Goal: Task Accomplishment & Management: Complete application form

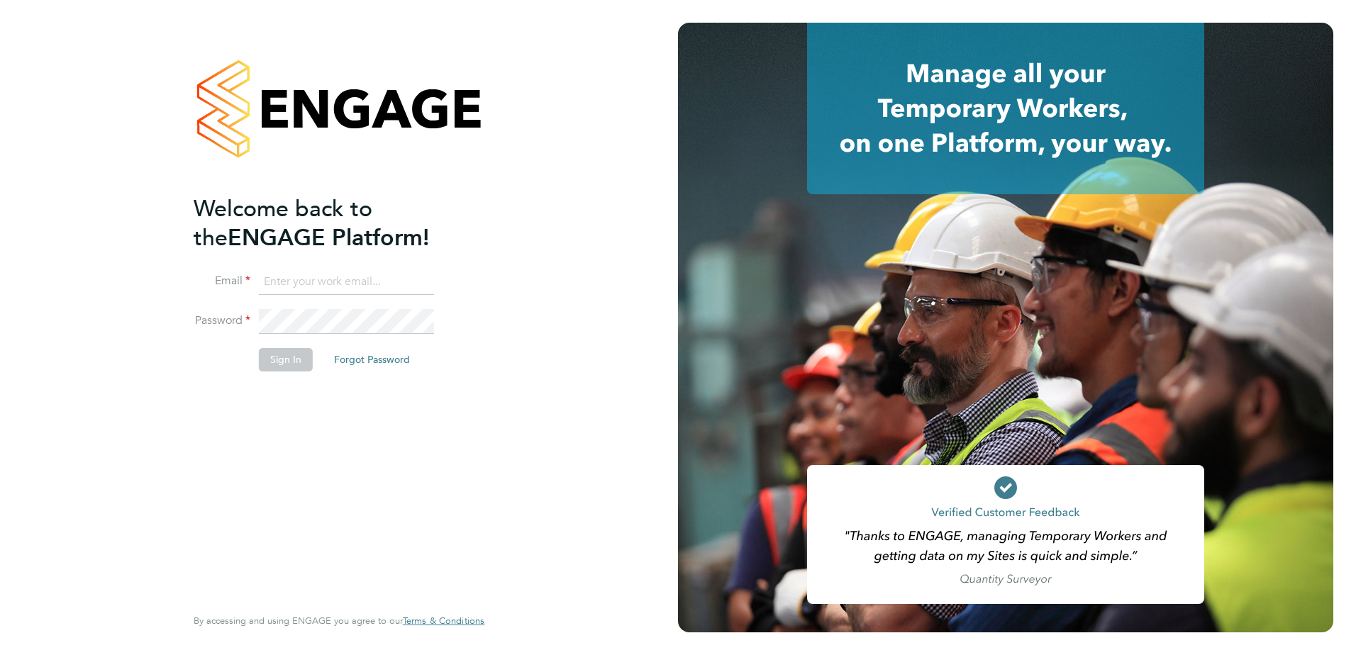
type input "[PERSON_NAME][EMAIL_ADDRESS][PERSON_NAME][DOMAIN_NAME]"
click at [293, 356] on button "Sign In" at bounding box center [286, 359] width 54 height 23
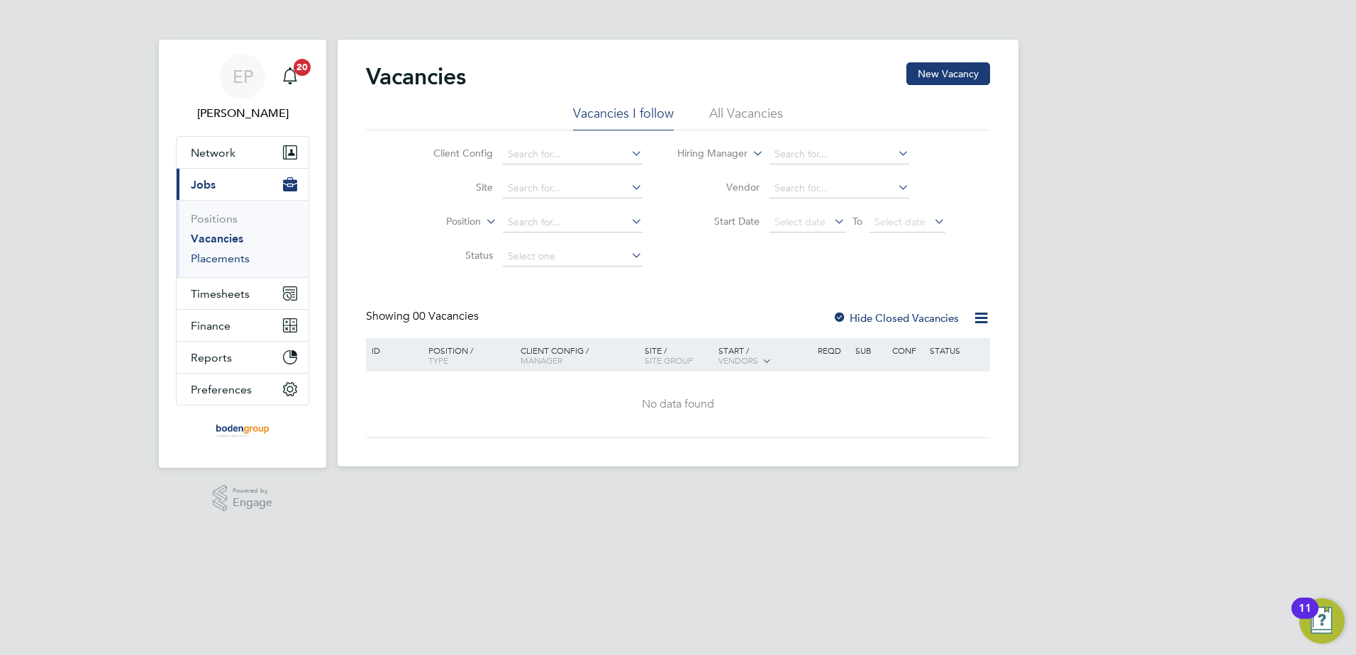
click at [238, 263] on link "Placements" at bounding box center [220, 258] width 59 height 13
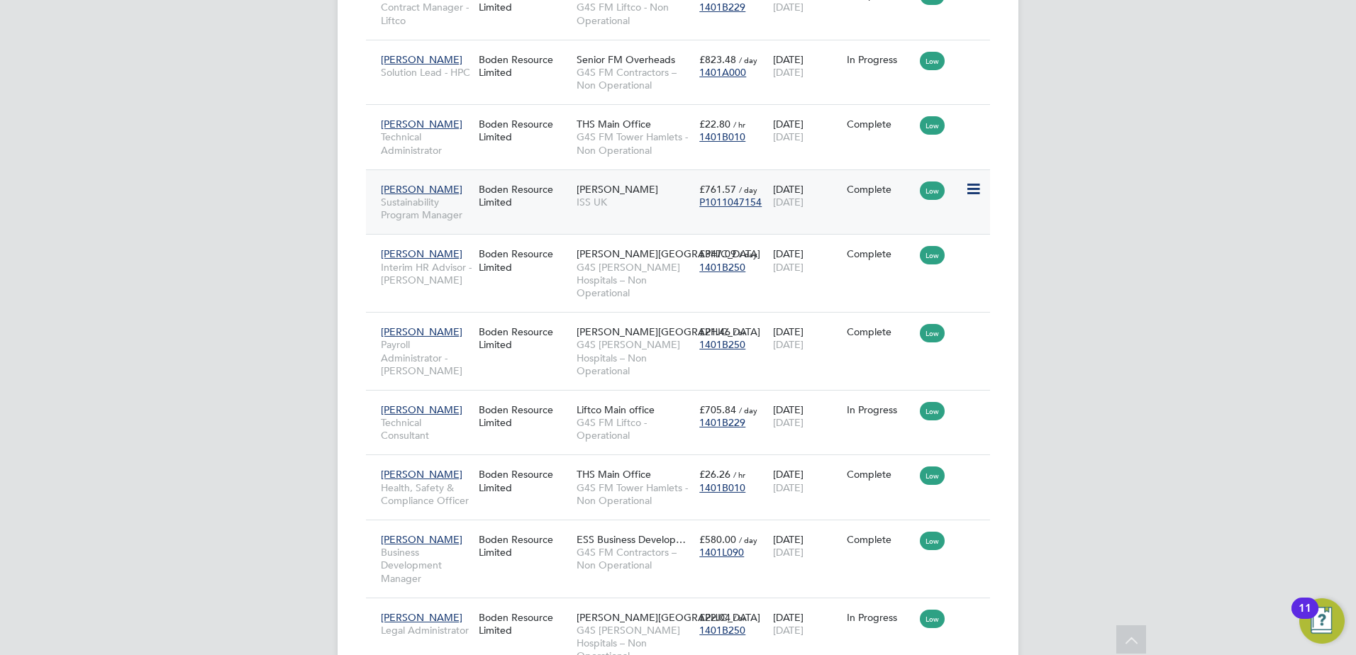
click at [431, 184] on div "Neil Lees Sustainability Program Manager" at bounding box center [426, 202] width 98 height 53
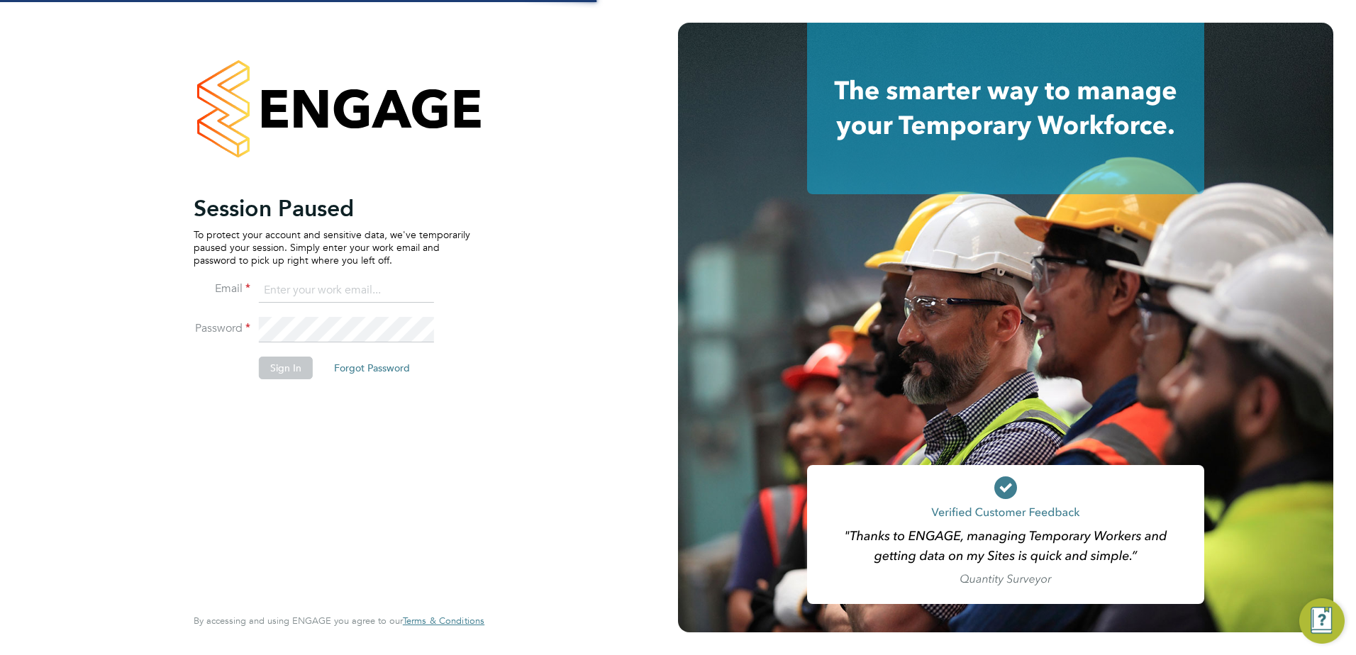
type input "Eleanor@boden-group.co.uk"
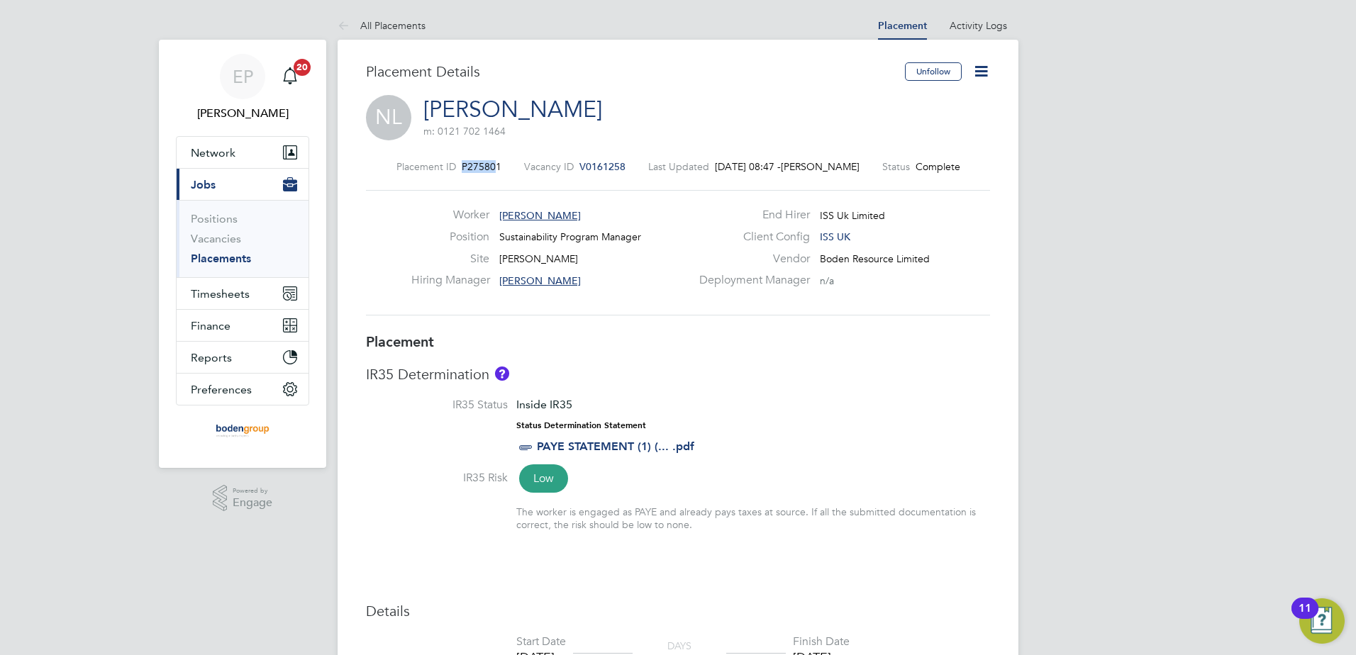
drag, startPoint x: 495, startPoint y: 167, endPoint x: 462, endPoint y: 166, distance: 32.6
click at [462, 166] on span "P275801" at bounding box center [482, 166] width 40 height 13
drag, startPoint x: 463, startPoint y: 166, endPoint x: 504, endPoint y: 165, distance: 41.1
click at [504, 165] on div "Placement ID P275801 Vacancy ID V0161258 Last Updated 30 Sep 2025, 08:47 - Moll…" at bounding box center [678, 166] width 624 height 13
drag, startPoint x: 499, startPoint y: 166, endPoint x: 460, endPoint y: 168, distance: 39.1
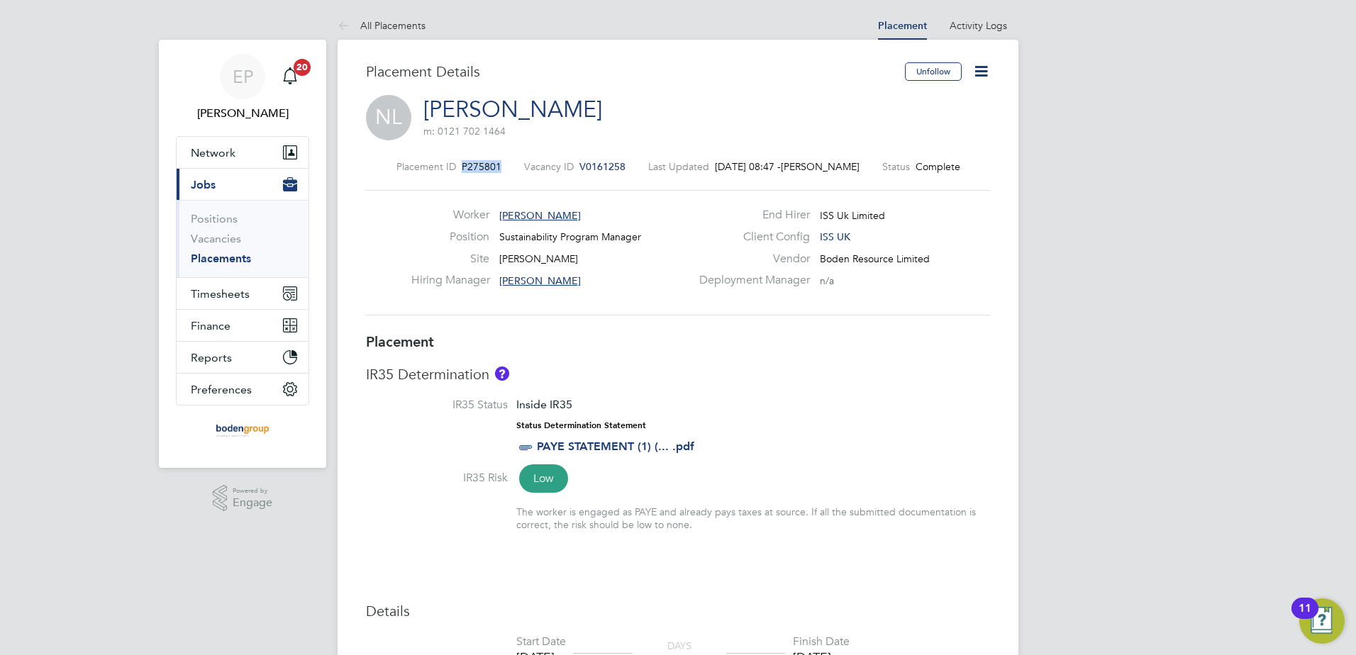
click at [460, 168] on div "Placement ID P275801 Vacancy ID V0161258 Last Updated 30 Sep 2025, 08:47 - Moll…" at bounding box center [678, 166] width 624 height 13
copy span "P275801"
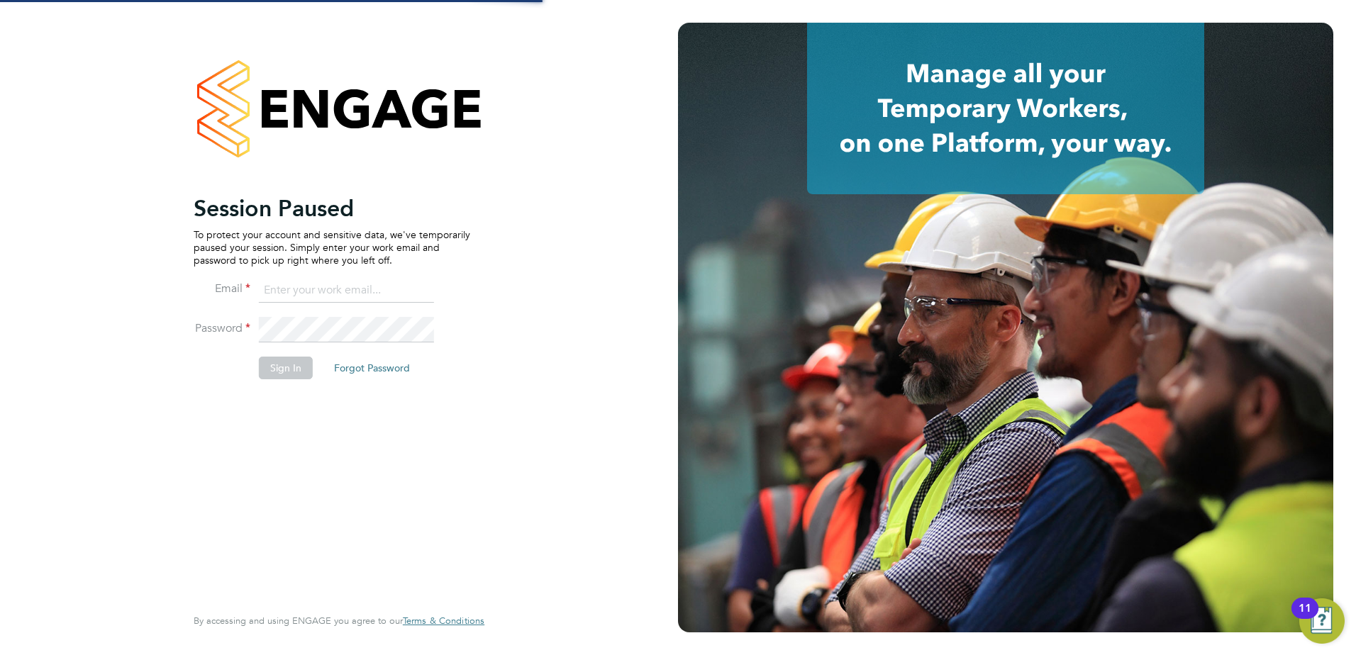
type input "Eleanor@boden-group.co.uk"
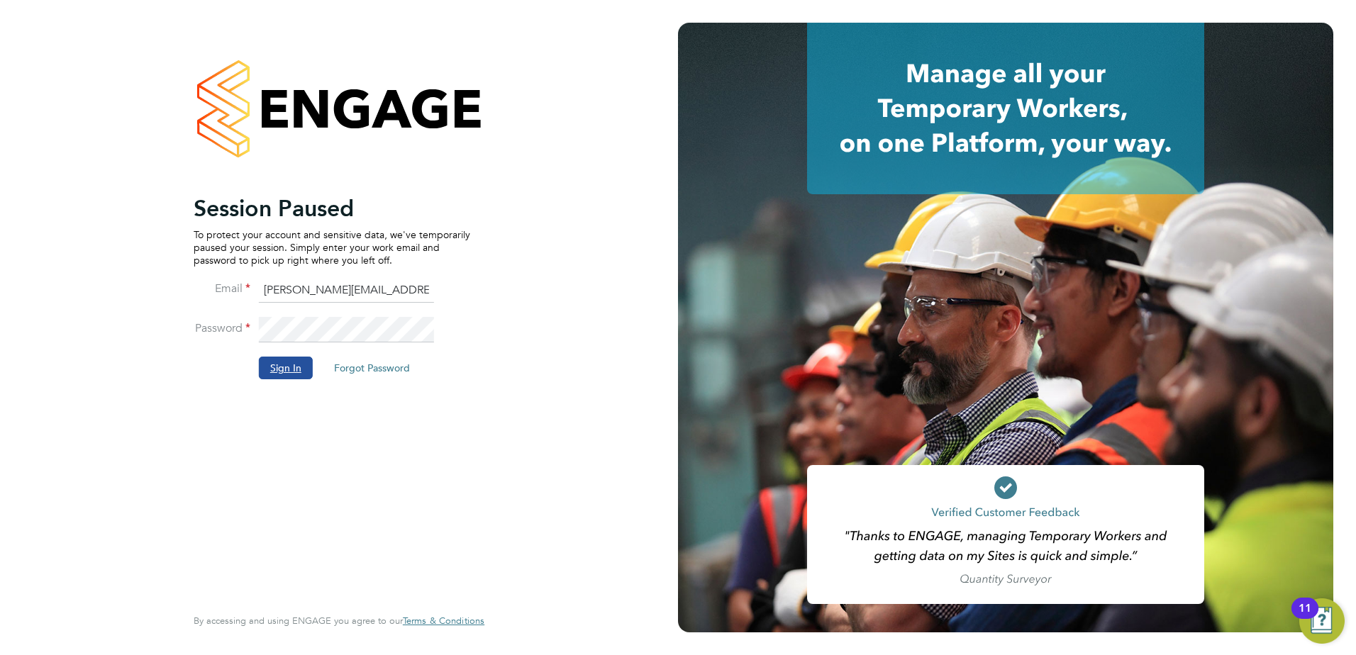
click at [279, 362] on button "Sign In" at bounding box center [286, 368] width 54 height 23
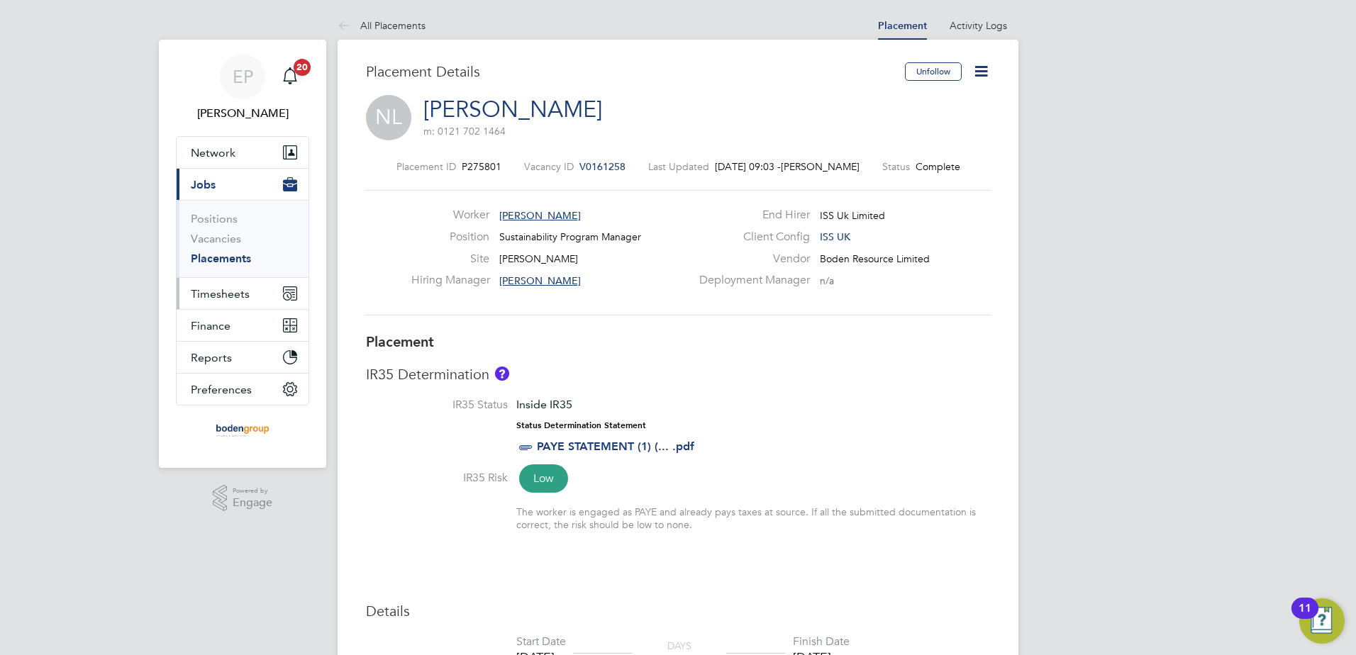
click at [238, 301] on button "Timesheets" at bounding box center [243, 293] width 132 height 31
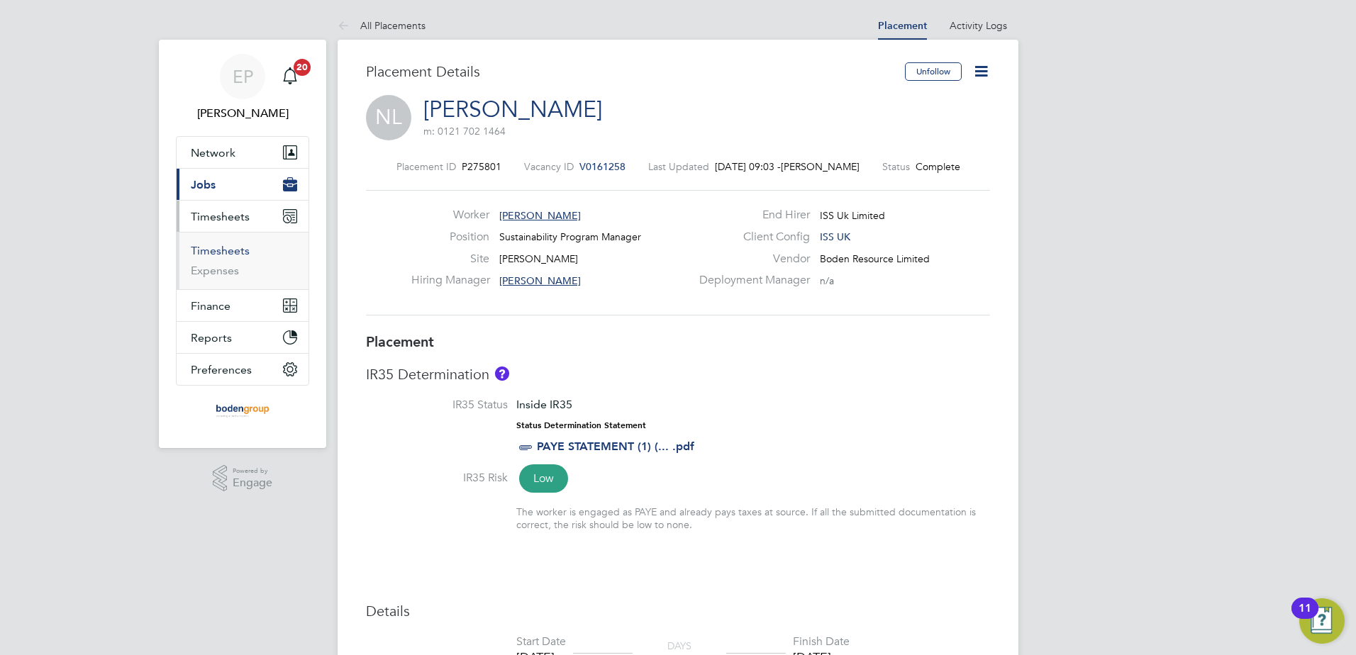
click at [235, 255] on link "Timesheets" at bounding box center [220, 250] width 59 height 13
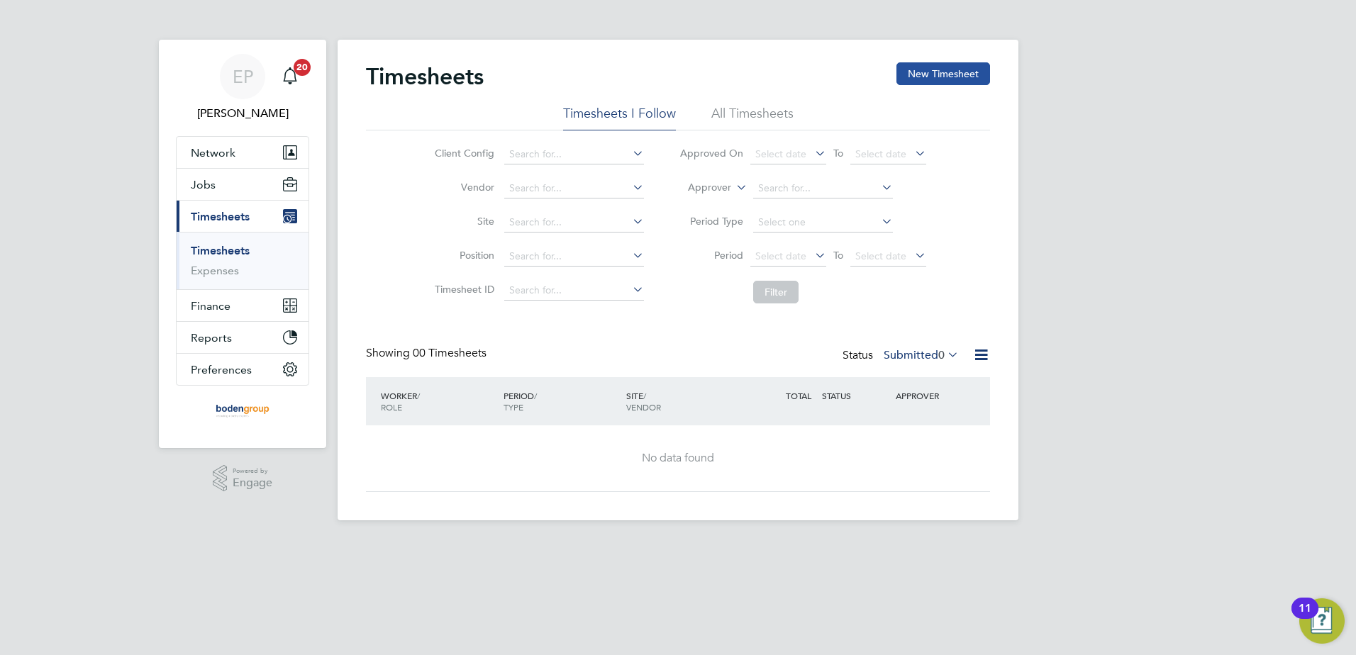
click at [929, 77] on button "New Timesheet" at bounding box center [943, 73] width 94 height 23
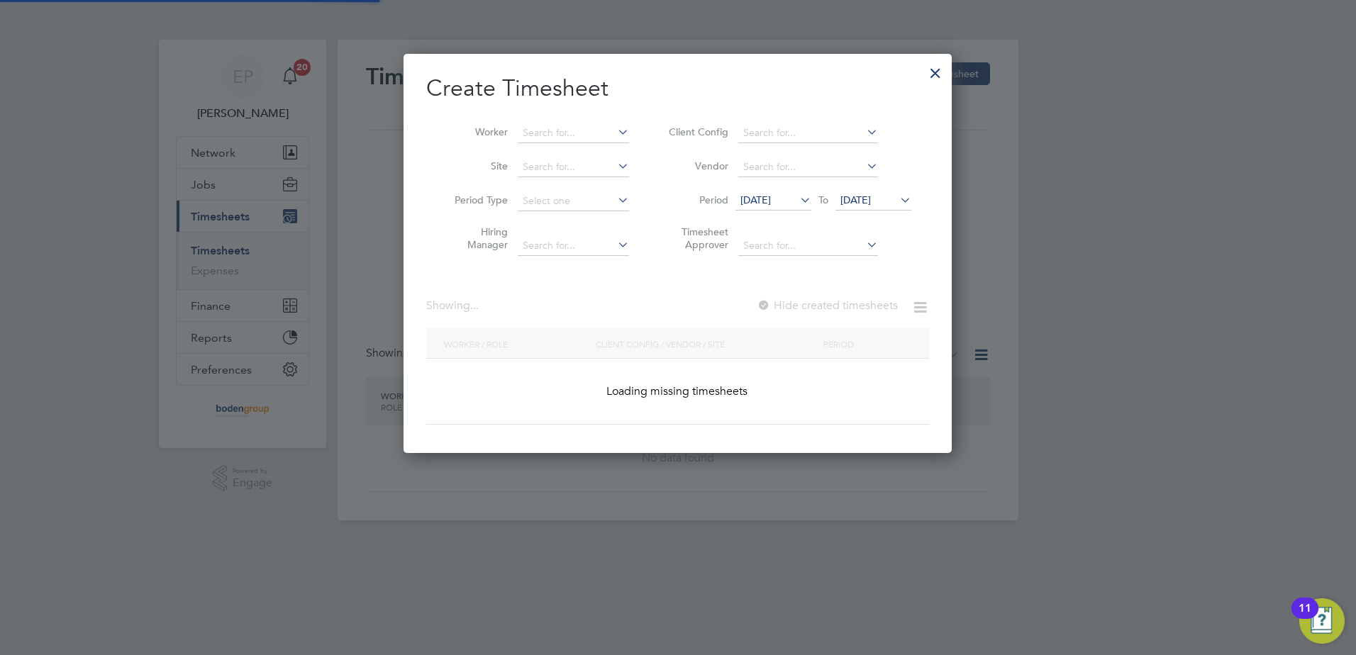
scroll to position [7, 7]
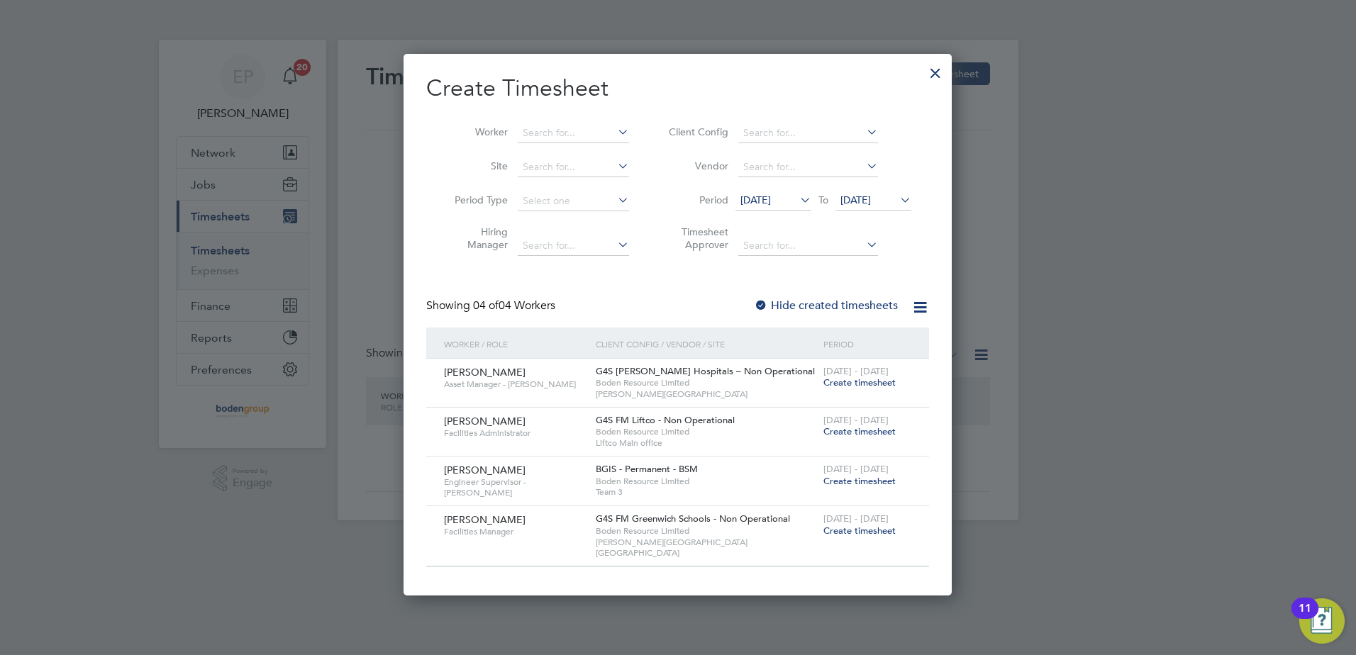
click at [835, 427] on span "Create timesheet" at bounding box center [859, 431] width 72 height 12
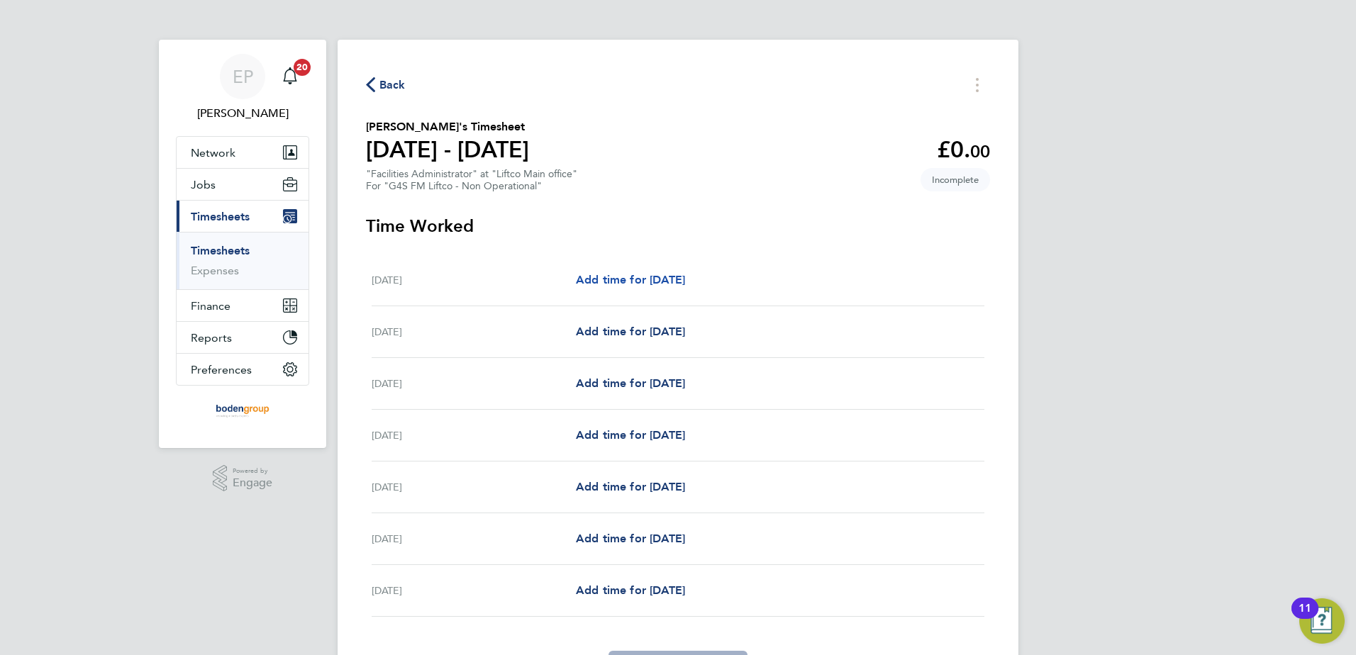
click at [685, 277] on span "Add time for Mon 22 Sep" at bounding box center [630, 279] width 109 height 13
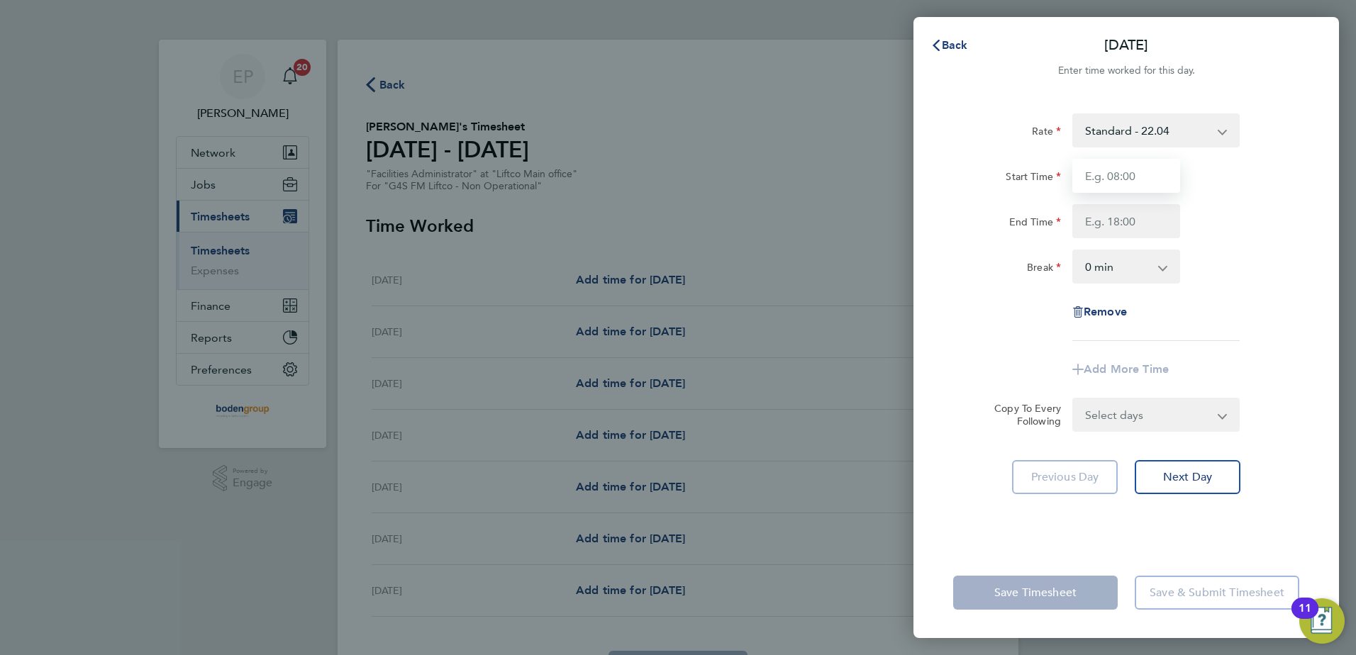
click at [1112, 168] on input "Start Time" at bounding box center [1126, 176] width 108 height 34
type input "08:00"
click at [1077, 225] on input "End Time" at bounding box center [1126, 221] width 108 height 34
type input "17:00"
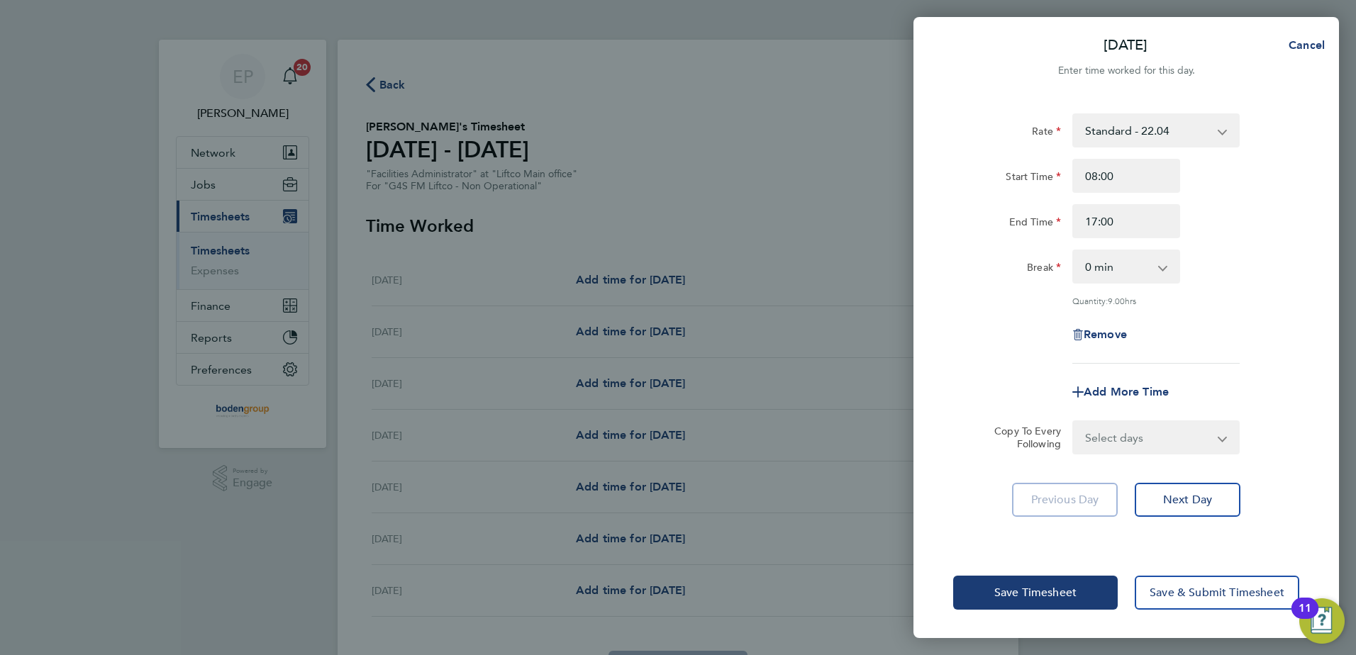
drag, startPoint x: 1150, startPoint y: 425, endPoint x: 1150, endPoint y: 435, distance: 9.9
click at [1150, 426] on select "Select days Day Weekday (Mon-Fri) Weekend (Sat-Sun) Tuesday Wednesday Thursday …" at bounding box center [1147, 437] width 149 height 31
select select "WEEKDAY"
click at [1073, 422] on select "Select days Day Weekday (Mon-Fri) Weekend (Sat-Sun) Tuesday Wednesday Thursday …" at bounding box center [1147, 437] width 149 height 31
select select "2025-09-28"
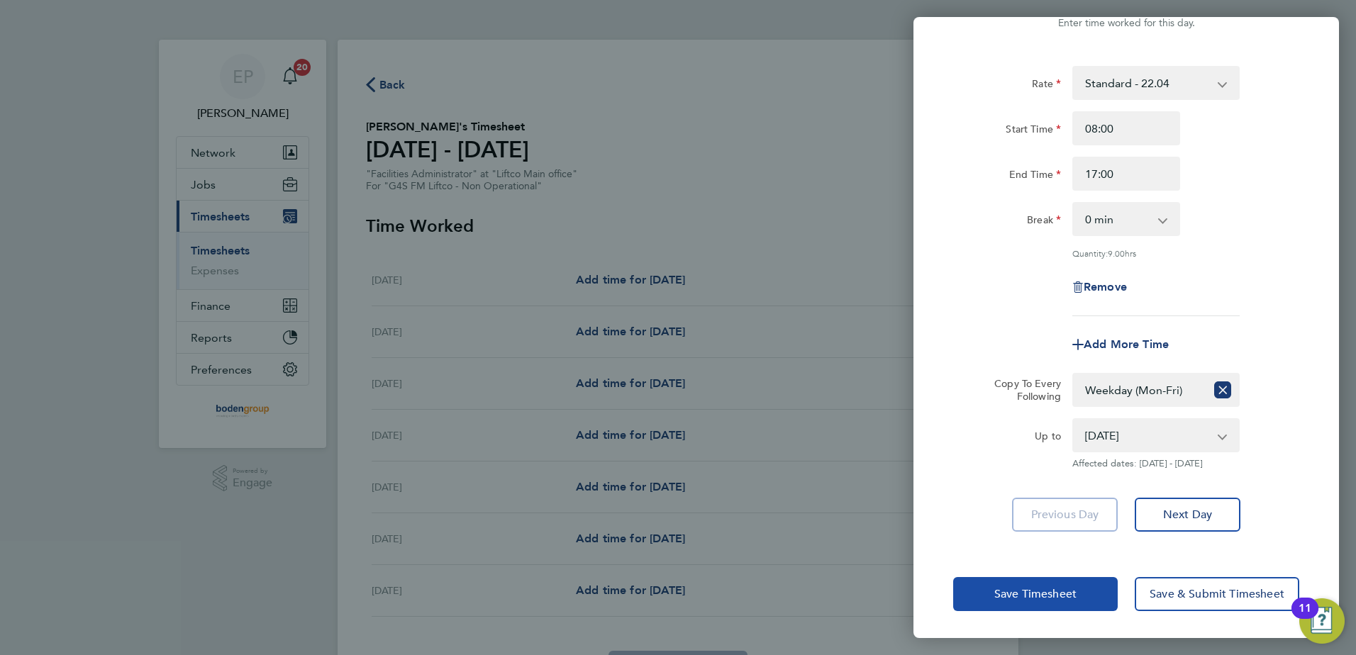
click at [1048, 581] on button "Save Timesheet" at bounding box center [1035, 594] width 164 height 34
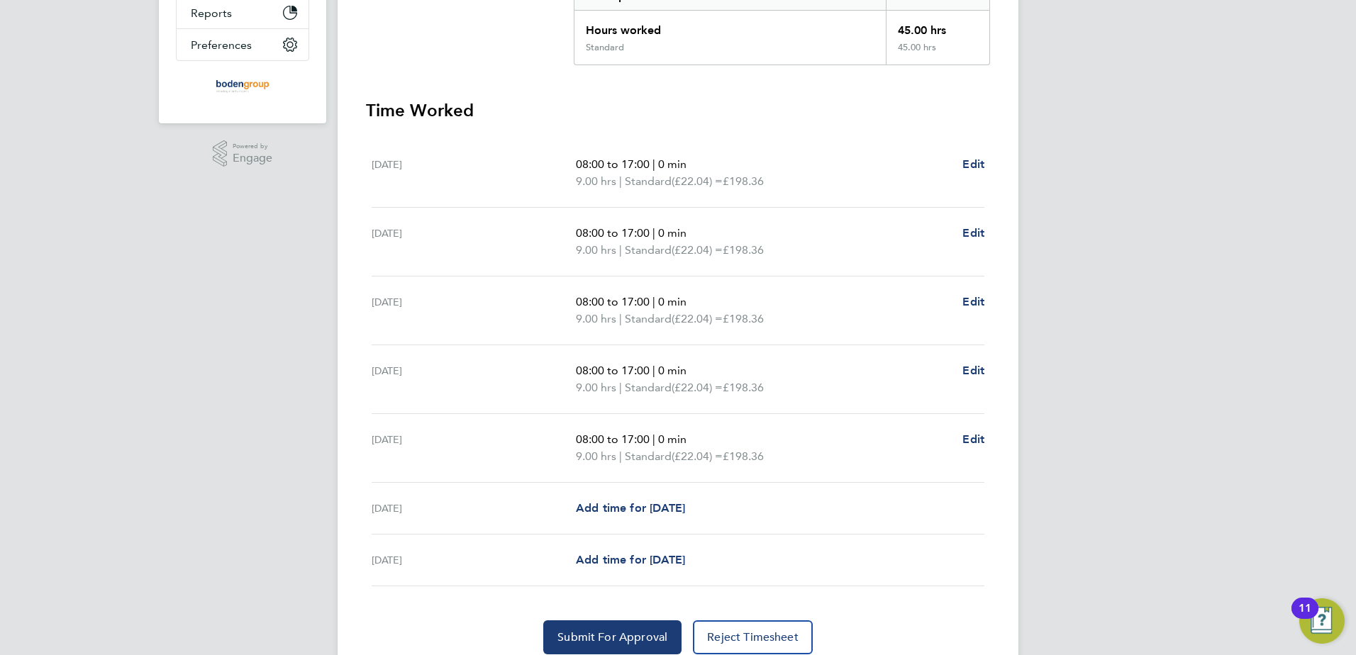
scroll to position [381, 0]
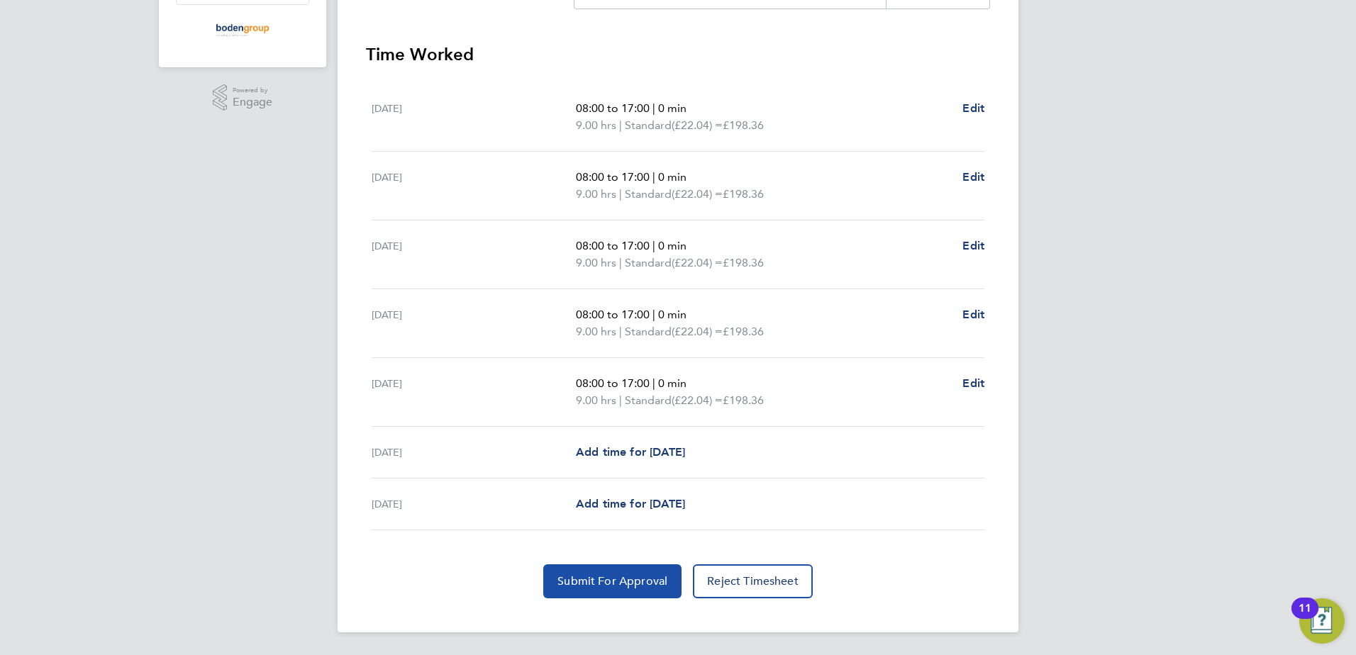
drag, startPoint x: 596, startPoint y: 579, endPoint x: 593, endPoint y: 569, distance: 10.2
click at [594, 577] on span "Submit For Approval" at bounding box center [612, 581] width 110 height 14
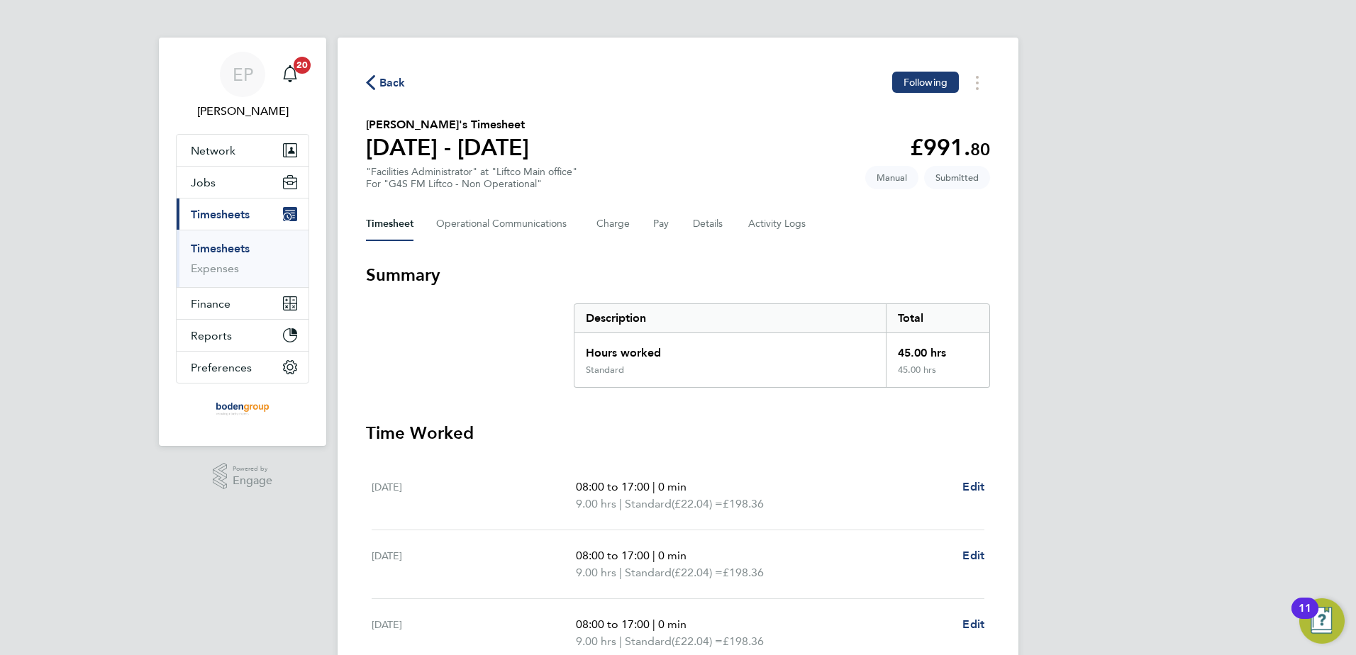
scroll to position [0, 0]
click at [392, 83] on span "Back" at bounding box center [392, 85] width 26 height 17
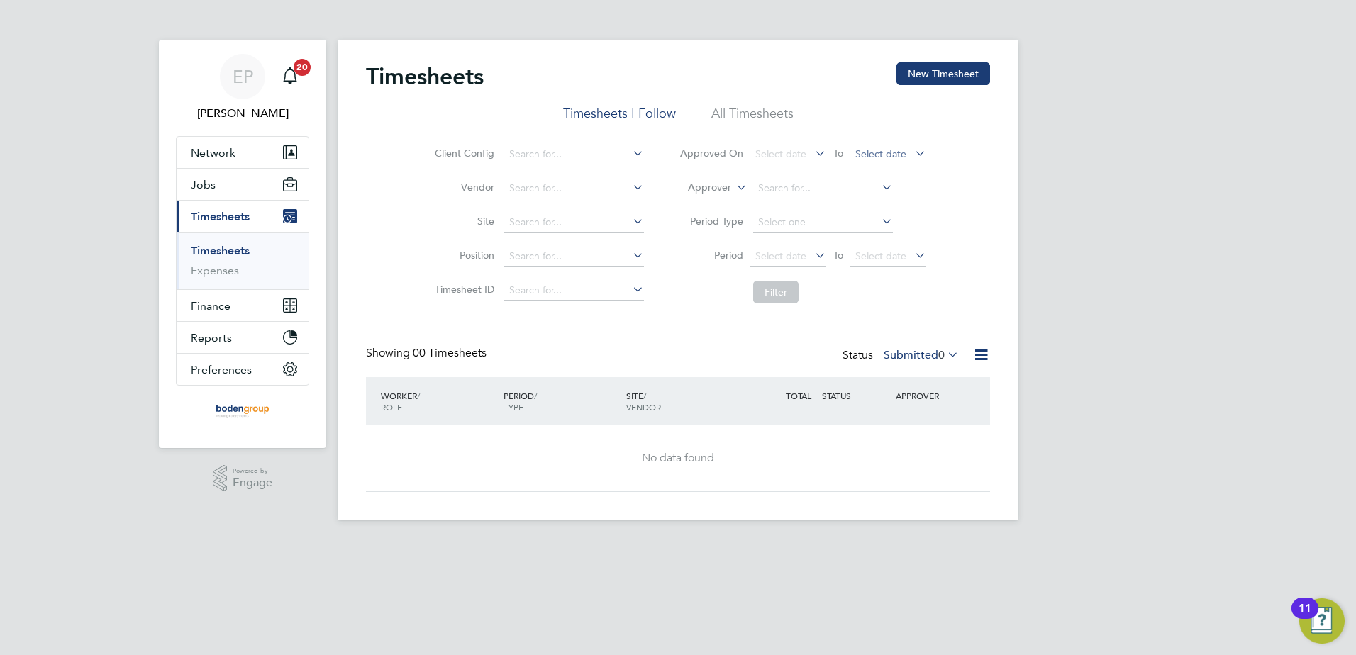
drag, startPoint x: 926, startPoint y: 70, endPoint x: 895, endPoint y: 160, distance: 94.6
click at [927, 71] on button "New Timesheet" at bounding box center [943, 73] width 94 height 23
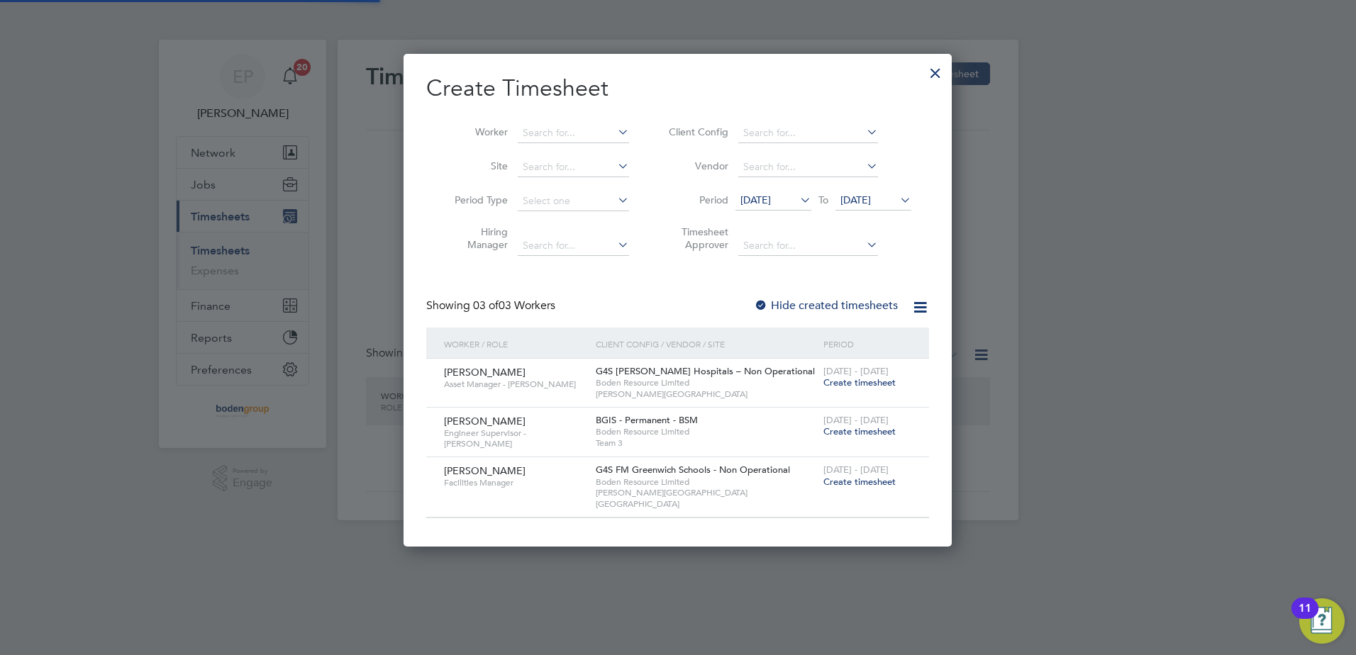
scroll to position [480, 549]
click at [855, 383] on span "Create timesheet" at bounding box center [859, 382] width 72 height 12
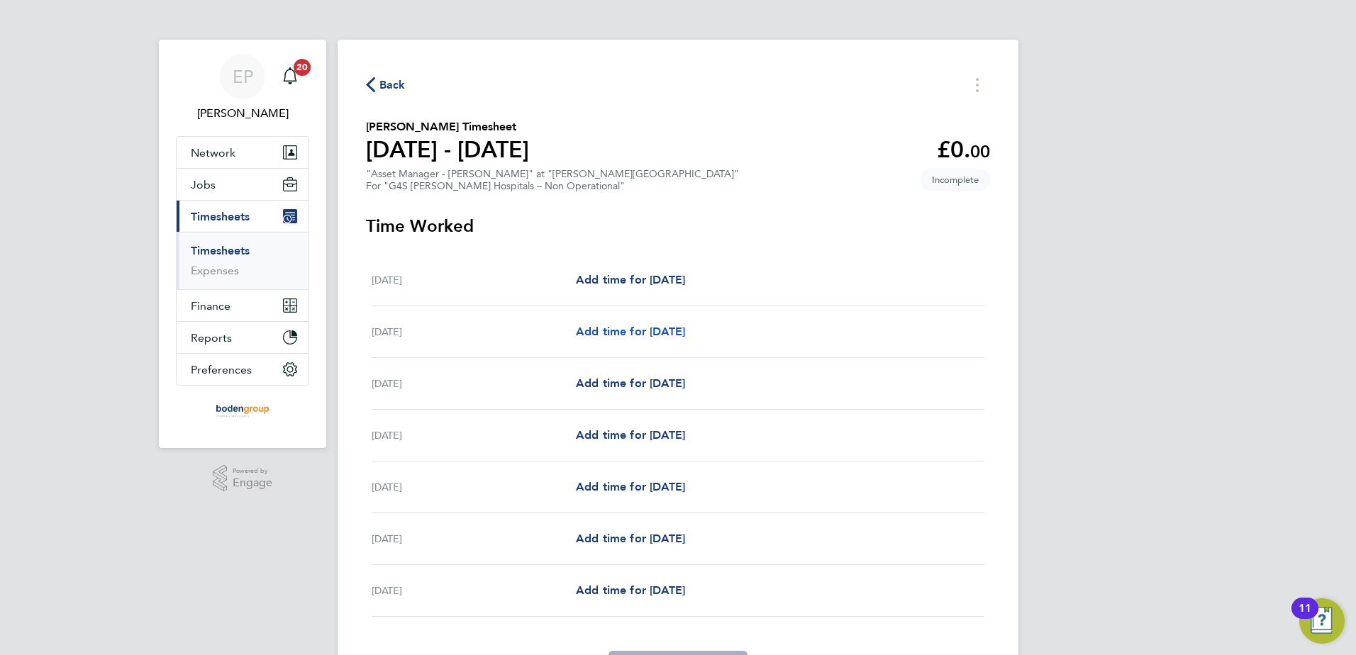
click at [680, 336] on span "Add time for Tue 23 Sep" at bounding box center [630, 331] width 109 height 13
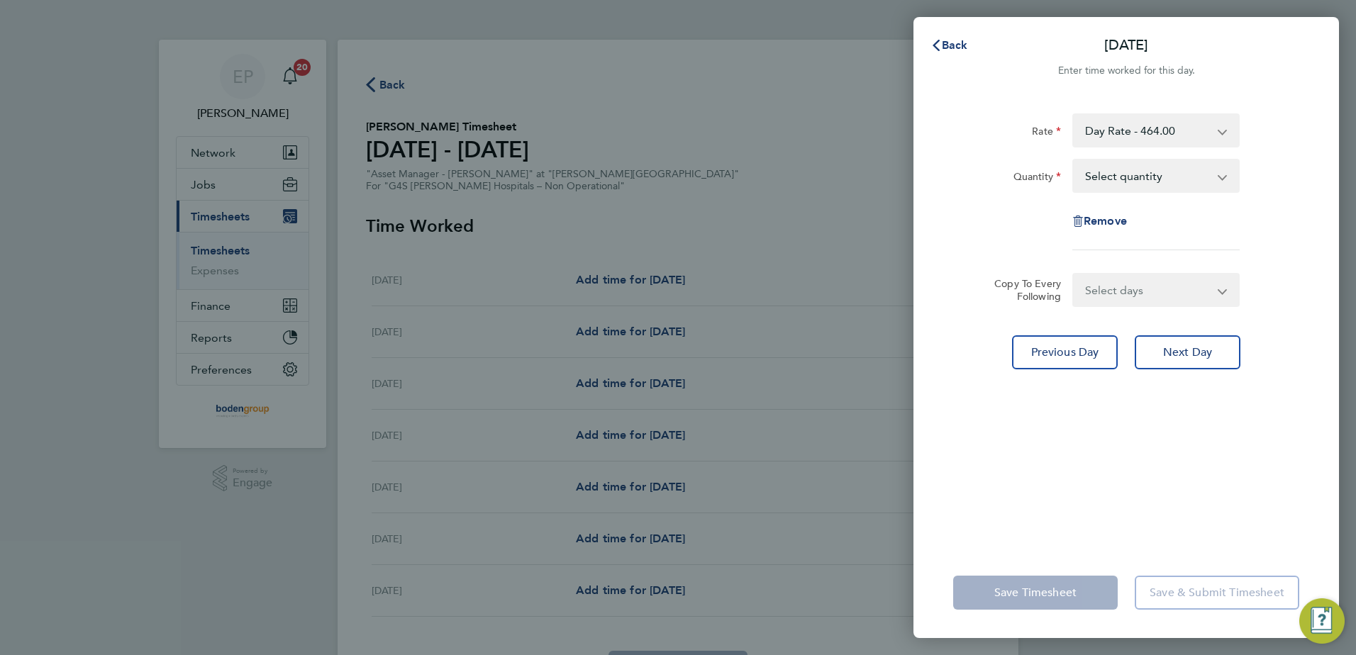
drag, startPoint x: 1096, startPoint y: 172, endPoint x: 1100, endPoint y: 179, distance: 8.6
click at [1096, 172] on select "Select quantity 0.5 1" at bounding box center [1146, 175] width 147 height 31
select select "1"
click at [1073, 160] on select "Select quantity 0.5 1" at bounding box center [1146, 175] width 147 height 31
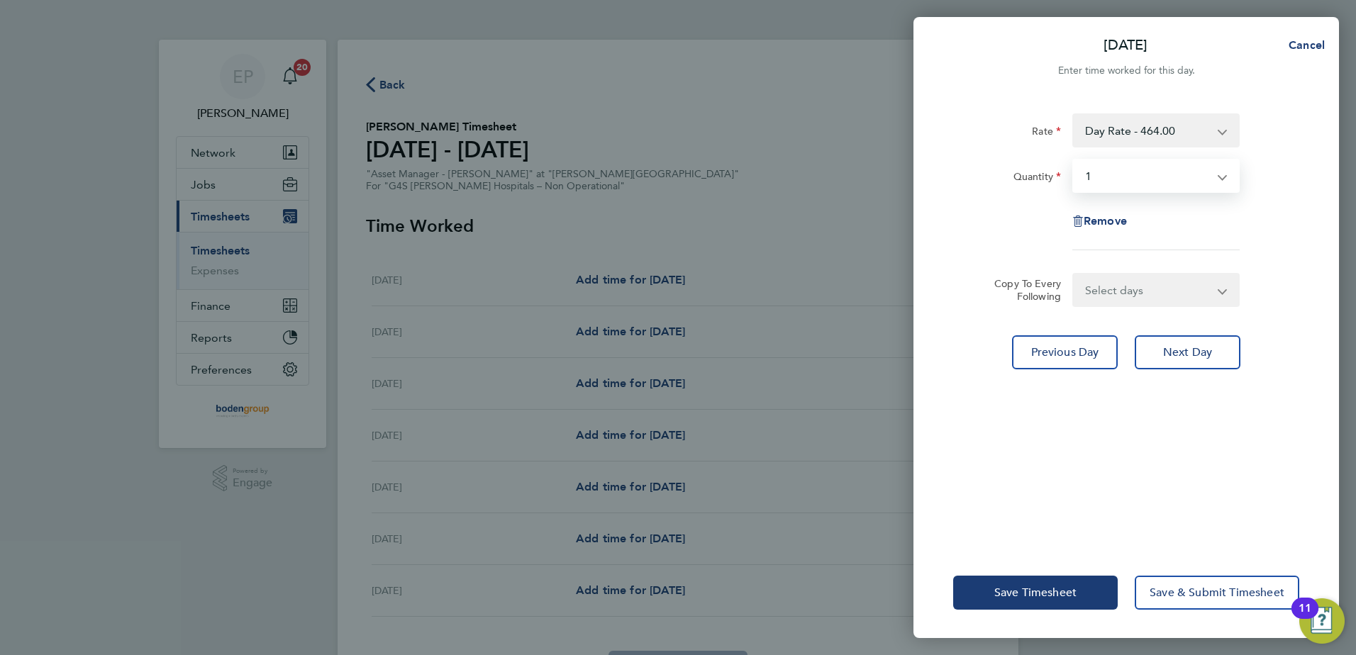
drag, startPoint x: 1111, startPoint y: 287, endPoint x: 1110, endPoint y: 302, distance: 15.0
click at [1111, 287] on select "Select days Day Weekday (Mon-Fri) Weekend (Sat-Sun) Wednesday Thursday Friday S…" at bounding box center [1147, 289] width 149 height 31
select select "WEEKDAY"
click at [1073, 274] on select "Select days Day Weekday (Mon-Fri) Weekend (Sat-Sun) Wednesday Thursday Friday S…" at bounding box center [1147, 289] width 149 height 31
select select "2025-09-28"
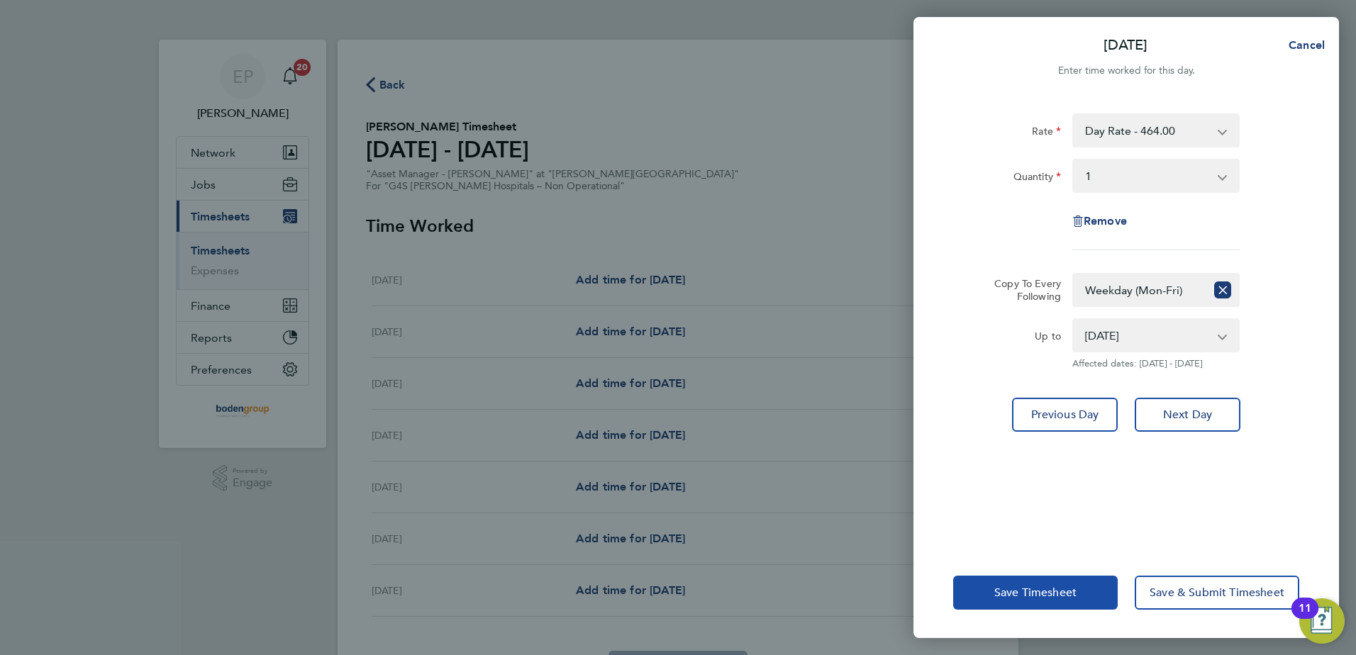
click at [1057, 602] on button "Save Timesheet" at bounding box center [1035, 593] width 164 height 34
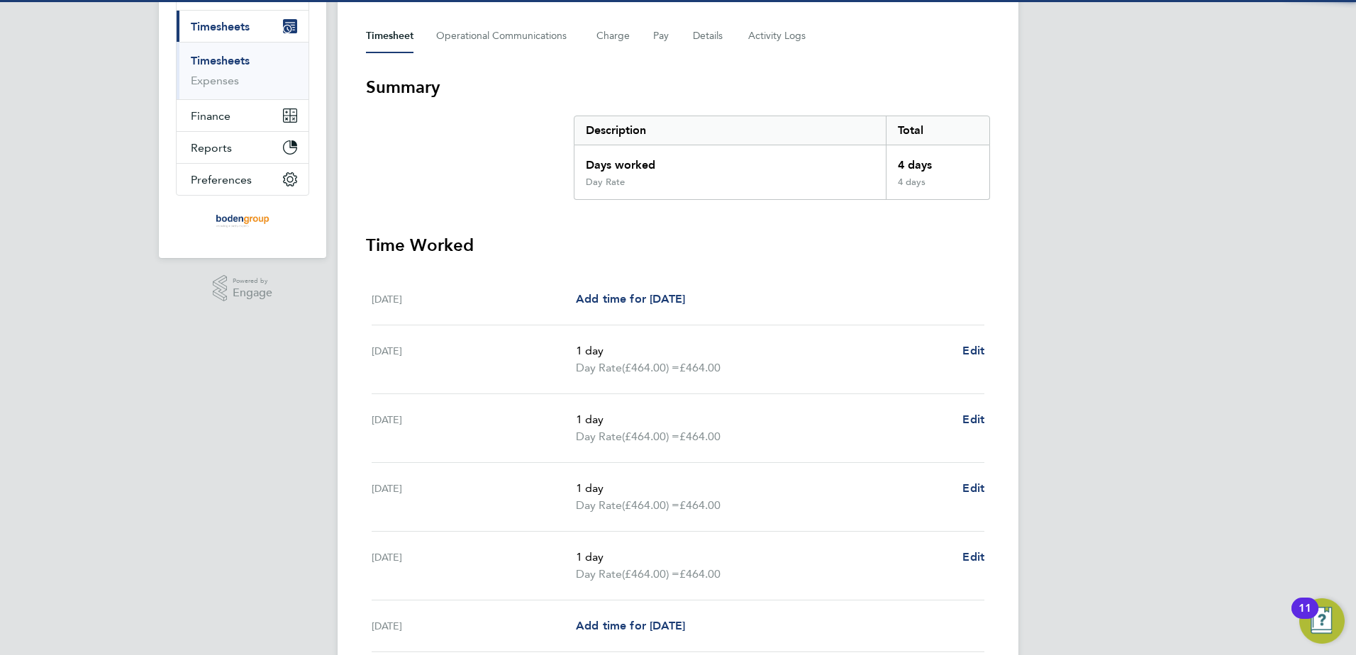
scroll to position [364, 0]
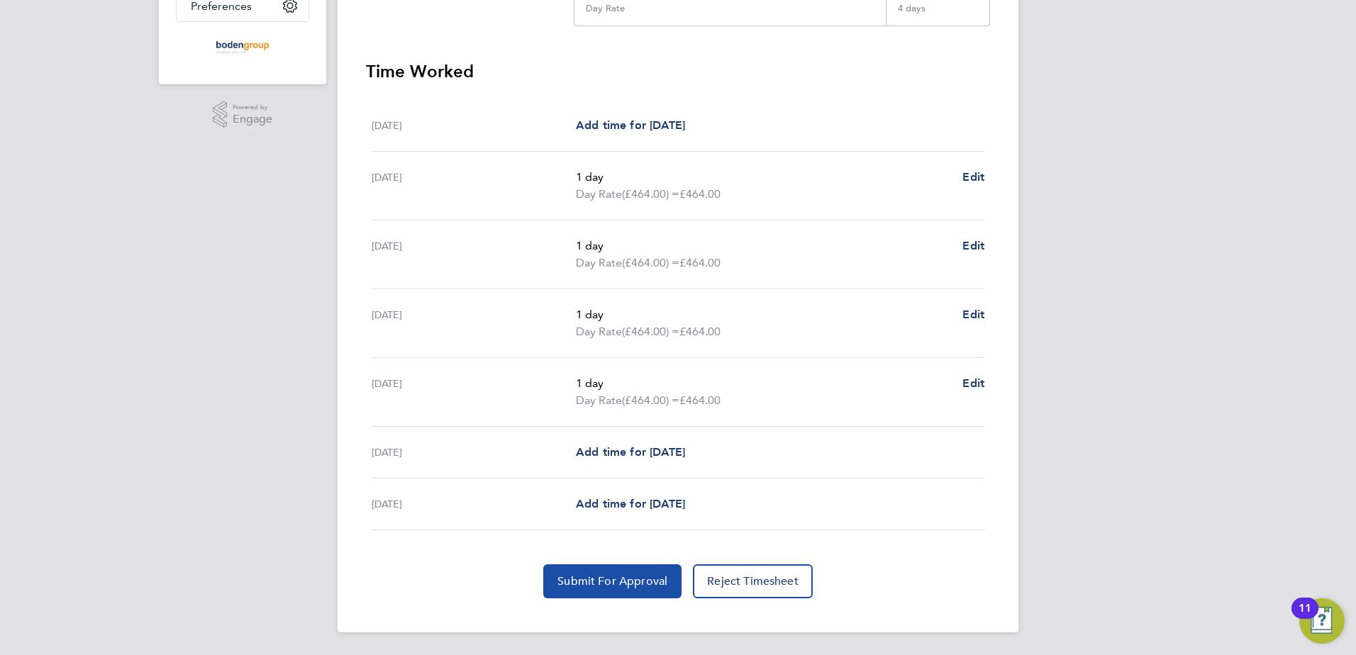
click at [606, 567] on button "Submit For Approval" at bounding box center [612, 581] width 138 height 34
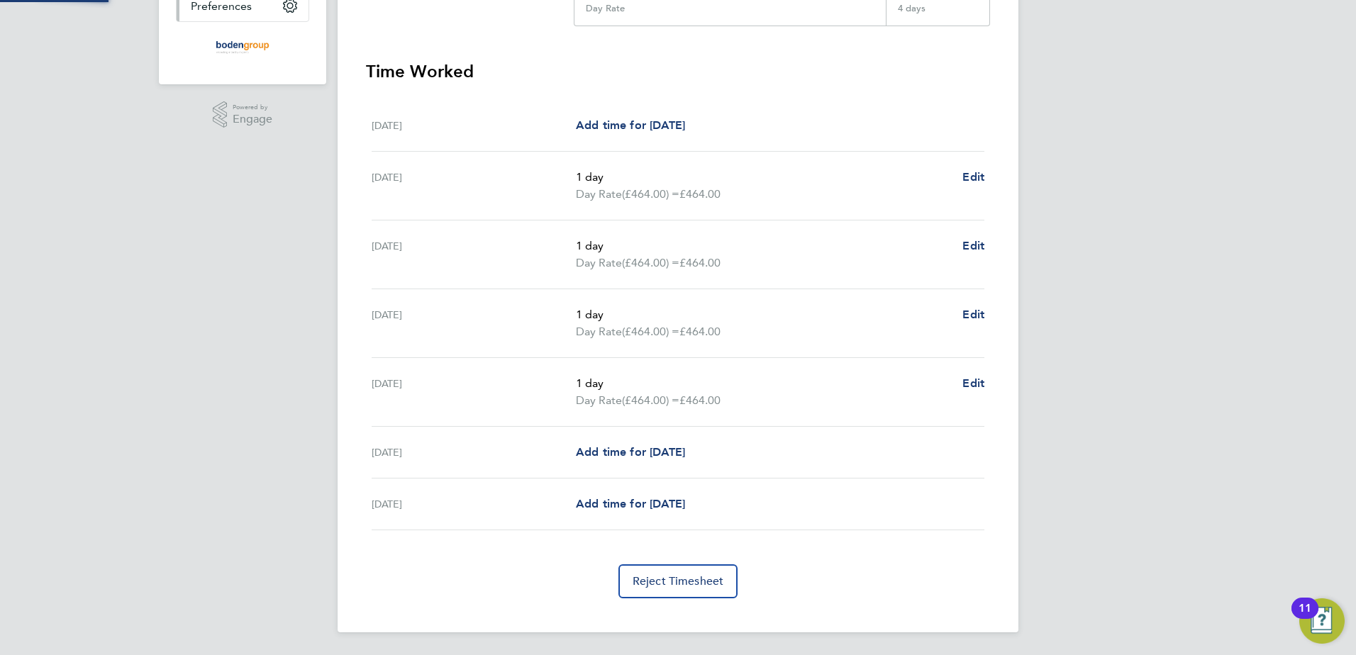
scroll to position [0, 0]
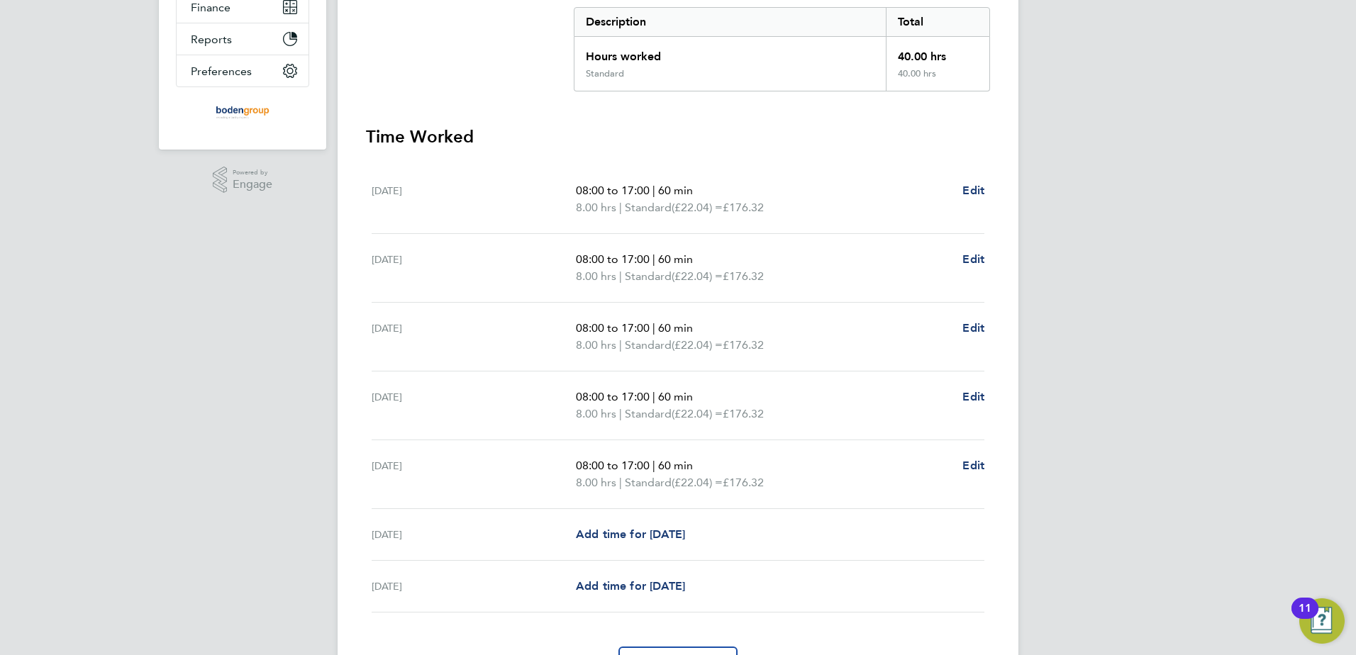
scroll to position [168, 0]
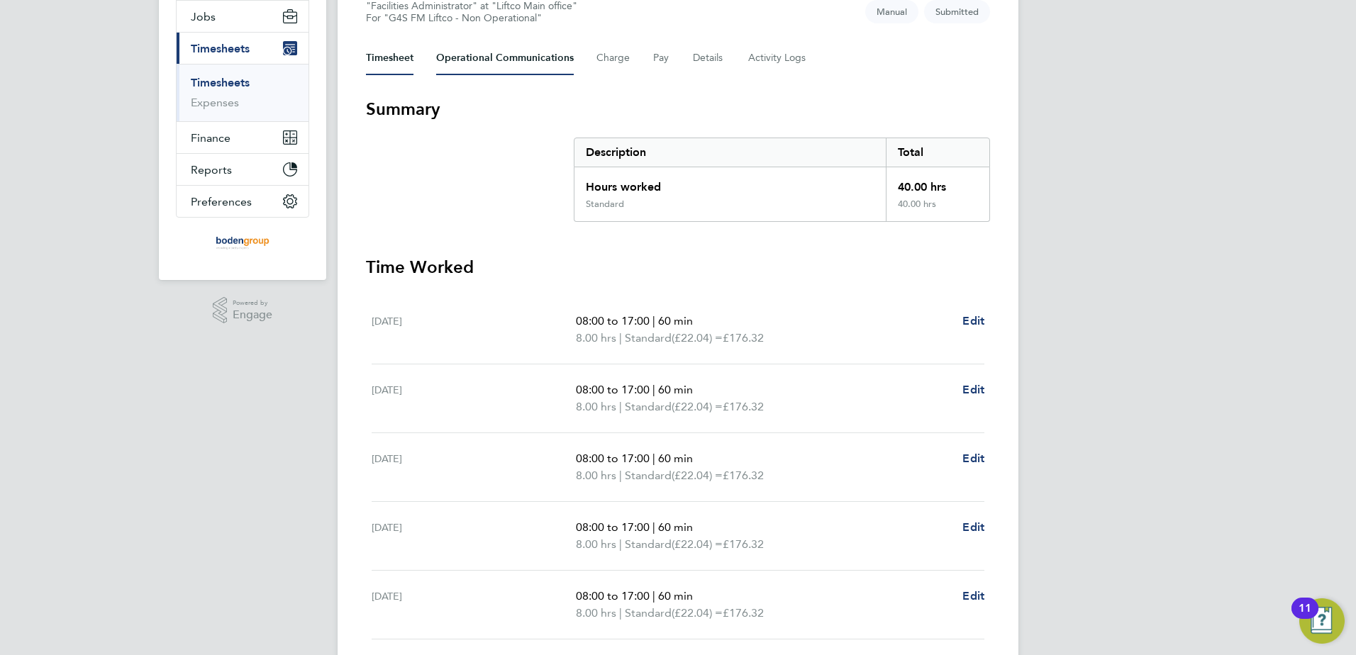
click at [465, 51] on Communications-tab "Operational Communications" at bounding box center [505, 58] width 138 height 34
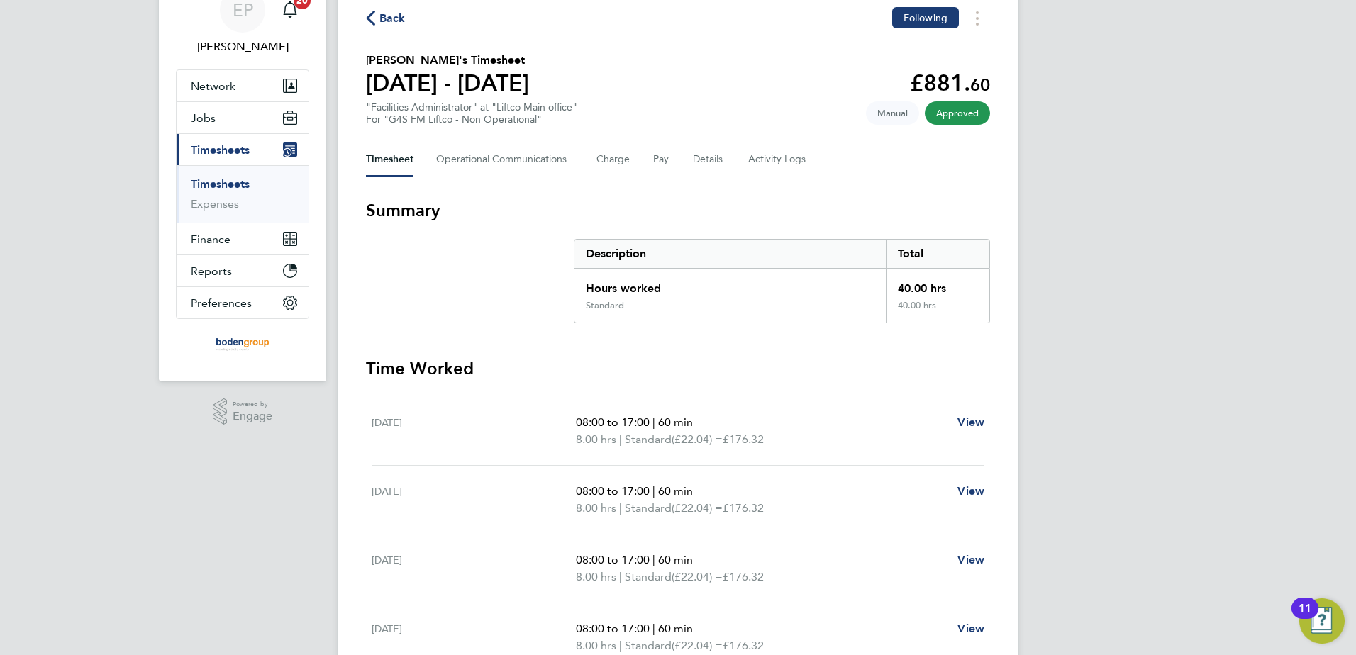
scroll to position [142, 0]
